Goal: Task Accomplishment & Management: Manage account settings

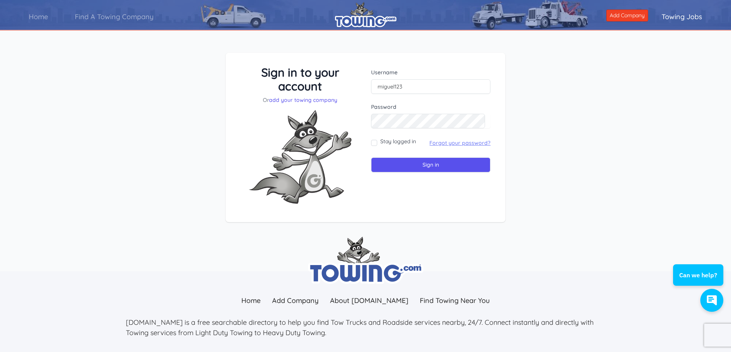
click at [458, 142] on link "Forgot your password?" at bounding box center [459, 143] width 61 height 7
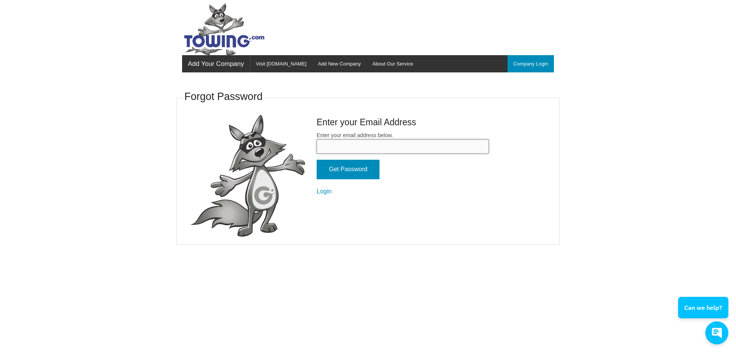
click at [336, 145] on input "Enter your email address below." at bounding box center [403, 147] width 172 height 14
type input "mikesautor@gmail.com"
click at [358, 173] on input "Get Password" at bounding box center [348, 170] width 63 height 20
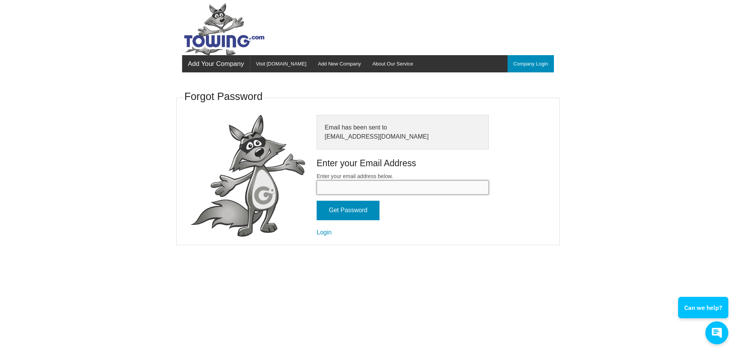
click at [335, 187] on input "Enter your email address below." at bounding box center [403, 188] width 172 height 14
type input "mikesautor@gmail.com"
click at [346, 212] on input "Get Password" at bounding box center [348, 211] width 63 height 20
click at [531, 63] on link "Company Login" at bounding box center [531, 63] width 46 height 17
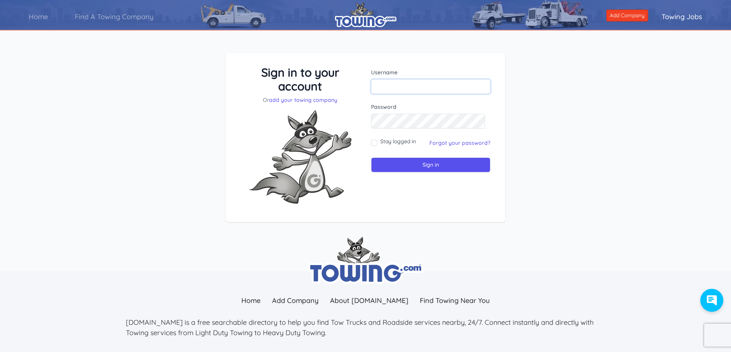
click at [400, 87] on input "text" at bounding box center [430, 86] width 119 height 15
type input "m"
type input "miguelhiguera123"
click at [382, 173] on div "Username miguelhiguera123 Password Stay logged in Sign in" at bounding box center [430, 138] width 131 height 145
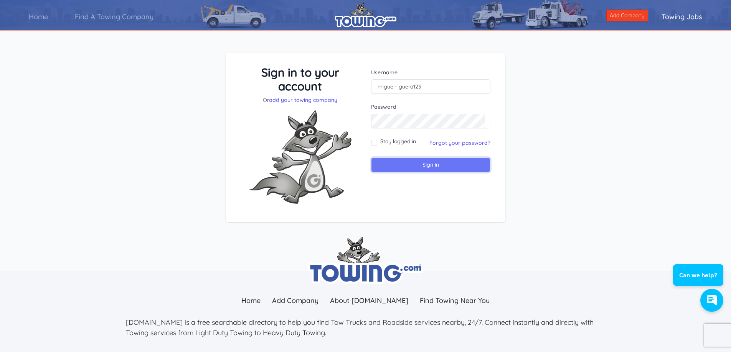
click at [385, 169] on input "Sign in" at bounding box center [430, 165] width 119 height 15
click at [402, 87] on input "text" at bounding box center [430, 86] width 119 height 15
type input "miguel123"
click at [402, 166] on input "Sign in" at bounding box center [430, 165] width 119 height 15
click at [388, 90] on input "text" at bounding box center [430, 86] width 119 height 15
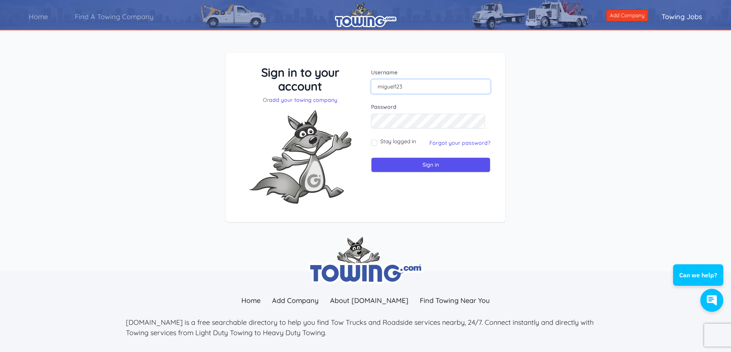
type input "miguel123"
click at [408, 166] on input "Sign in" at bounding box center [430, 165] width 119 height 15
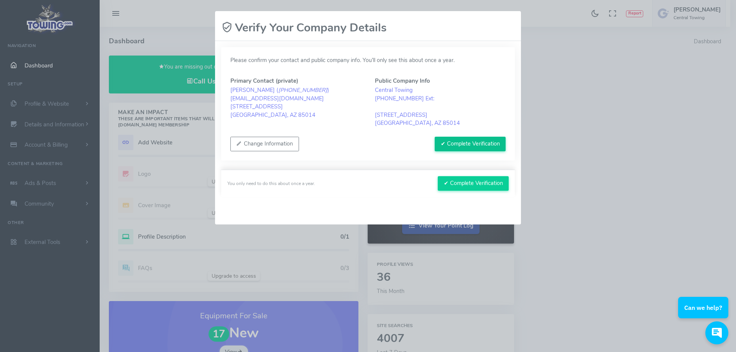
click at [471, 142] on button "✔ Complete Verification" at bounding box center [470, 144] width 71 height 15
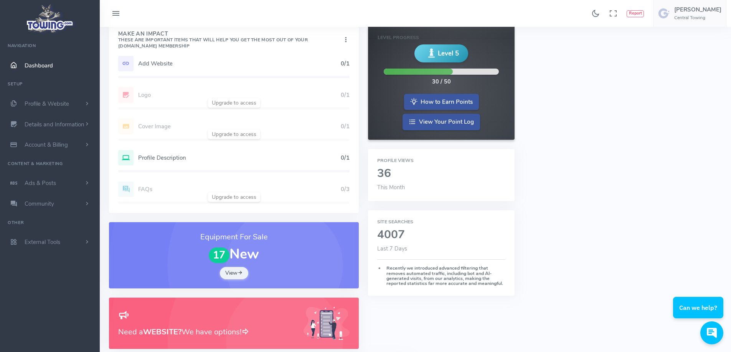
scroll to position [153, 0]
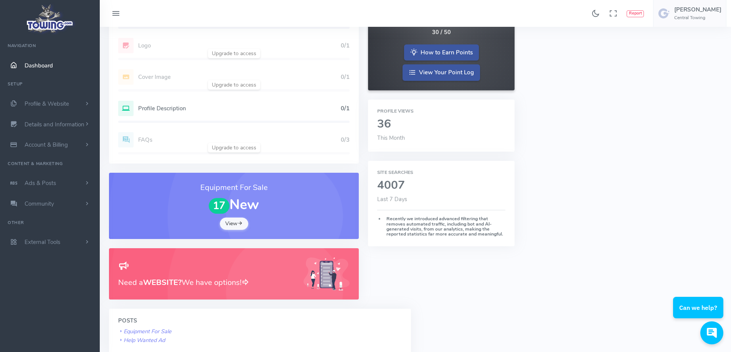
click at [230, 222] on link "View" at bounding box center [234, 224] width 28 height 12
